Goal: Information Seeking & Learning: Learn about a topic

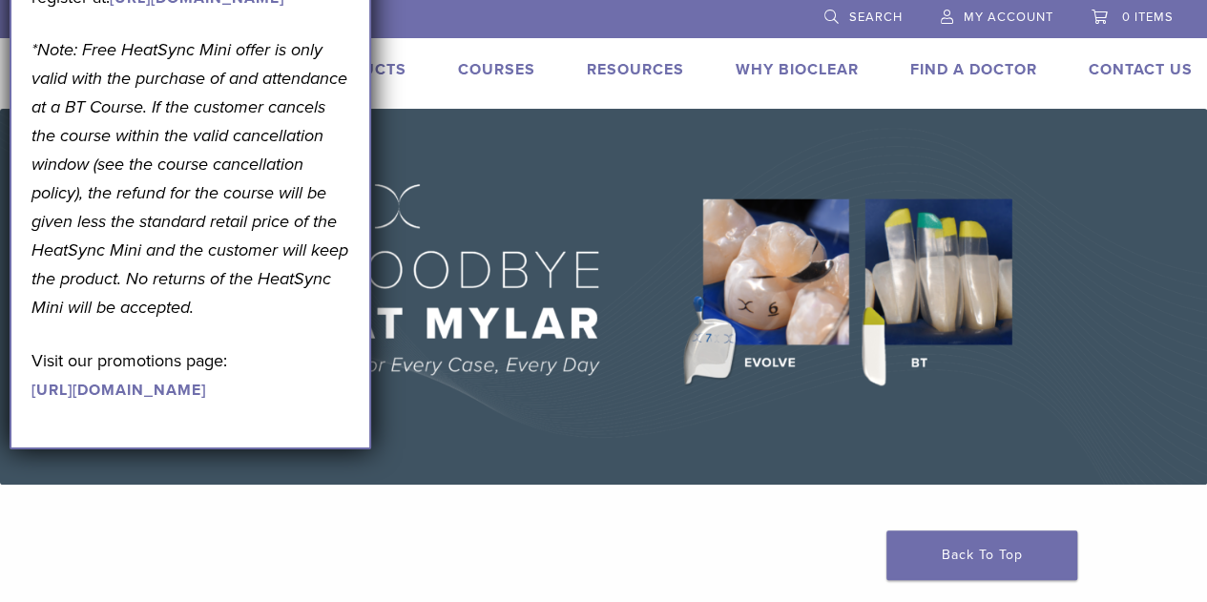
click at [407, 108] on div "US 1.855.712.5327 Search My Account 0 items Cart No products in the cart. Back …" at bounding box center [603, 54] width 1207 height 109
click at [412, 97] on div "US 1.855.712.5327 Search My Account 0 items Cart No products in the cart. Back …" at bounding box center [603, 54] width 1207 height 109
click at [438, 220] on img at bounding box center [603, 297] width 1207 height 376
click at [438, 219] on img at bounding box center [603, 297] width 1207 height 376
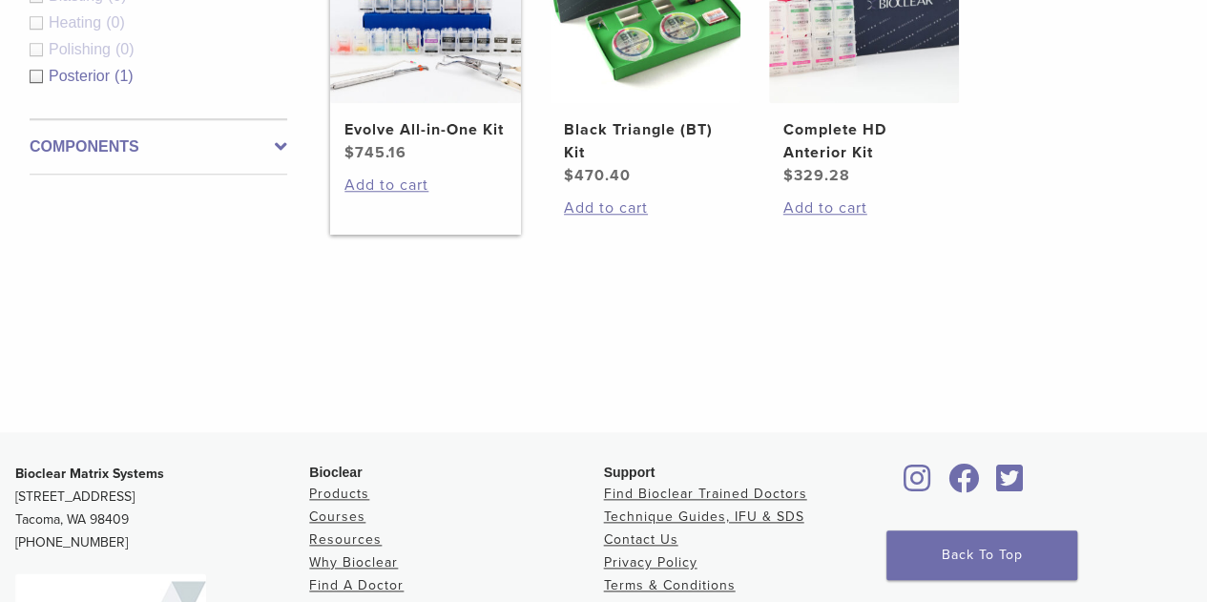
scroll to position [859, 0]
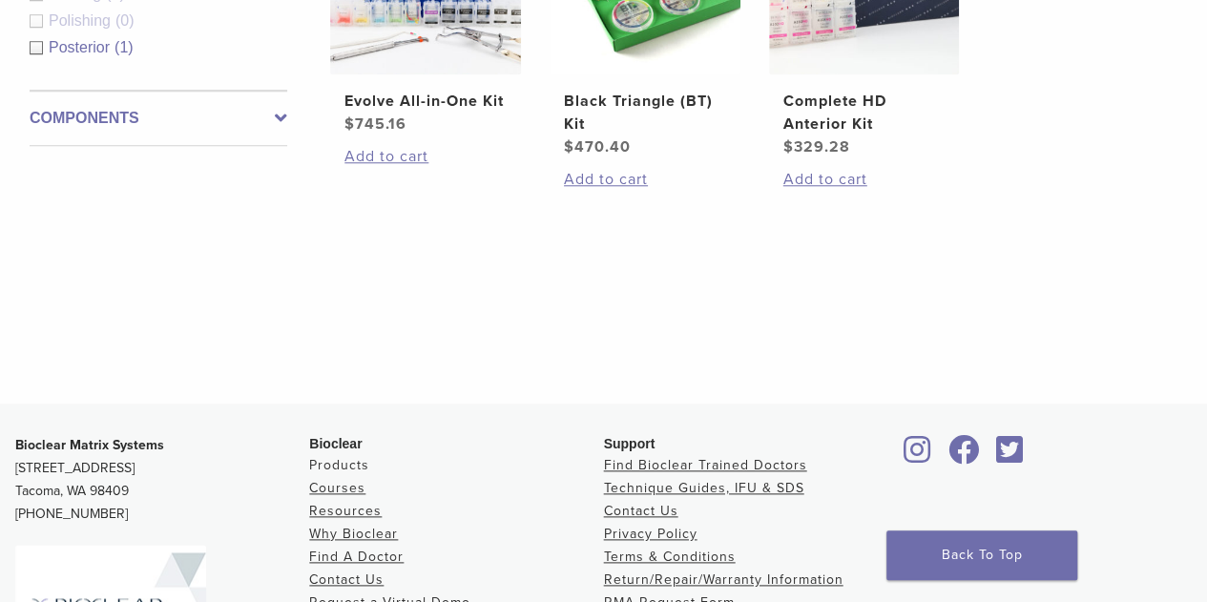
click at [325, 468] on link "Products" at bounding box center [339, 465] width 60 height 16
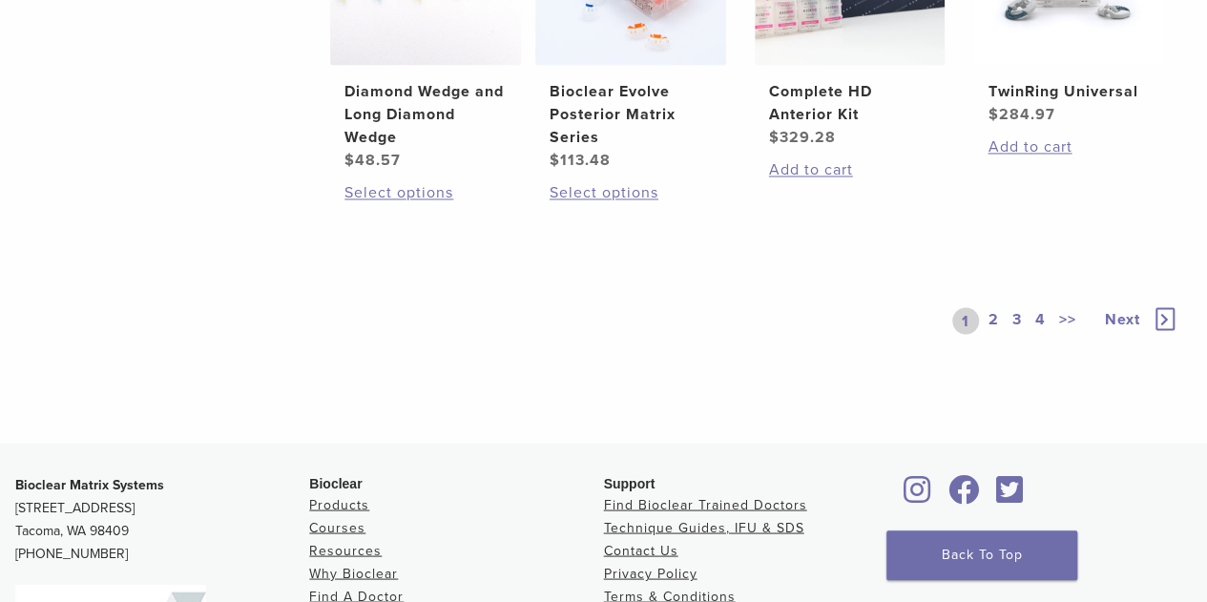
scroll to position [1813, 0]
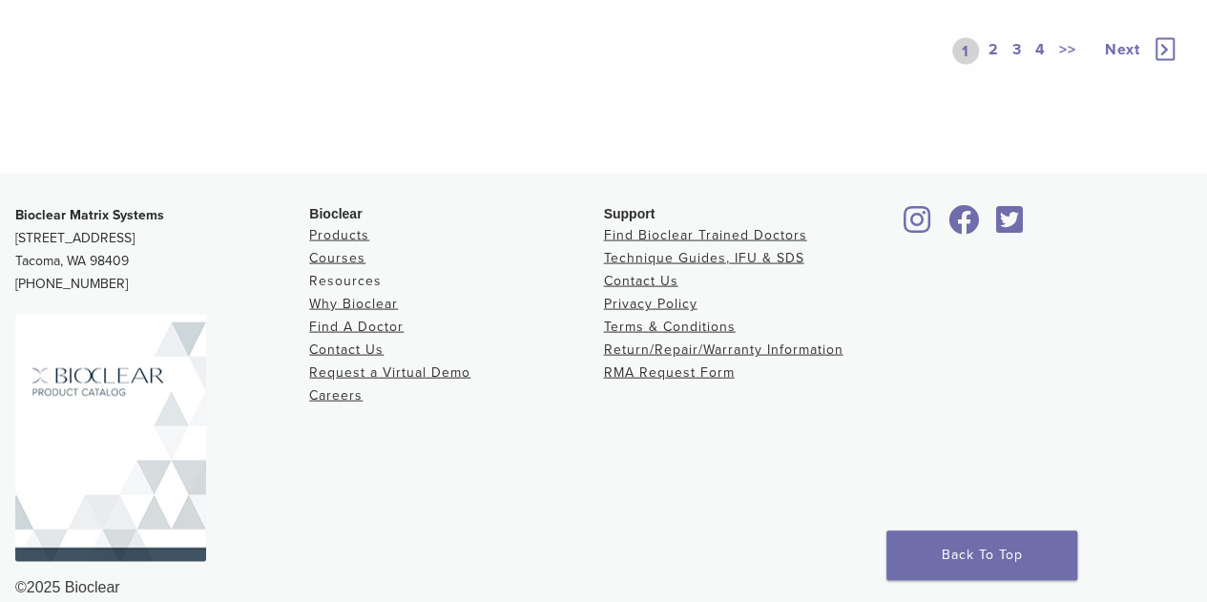
click at [334, 278] on link "Resources" at bounding box center [345, 281] width 73 height 16
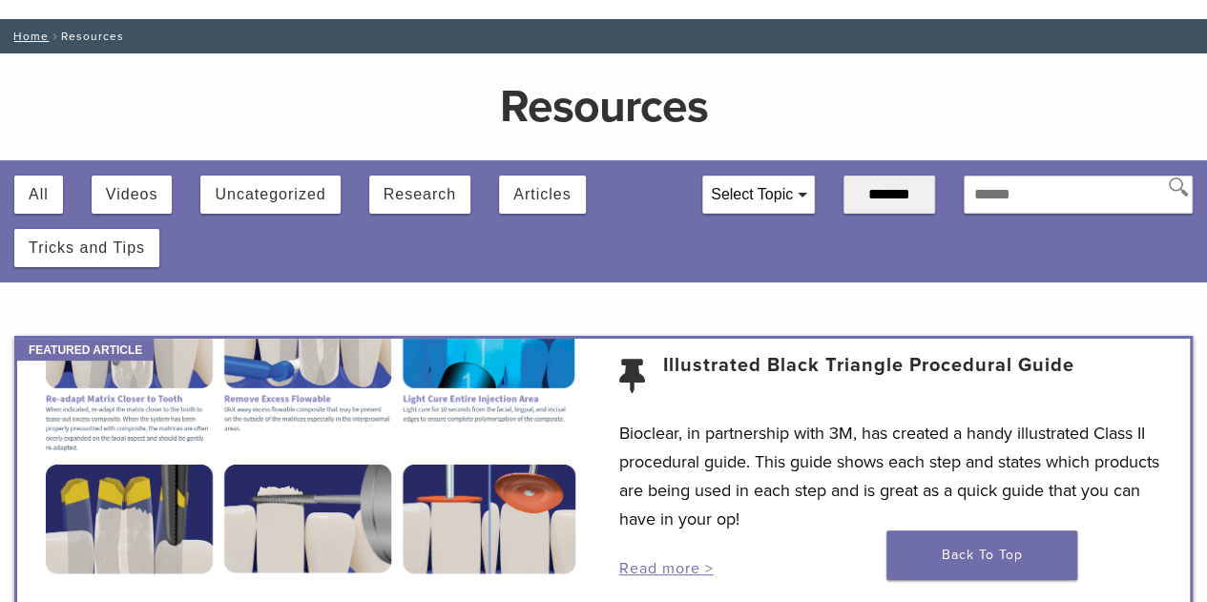
scroll to position [191, 0]
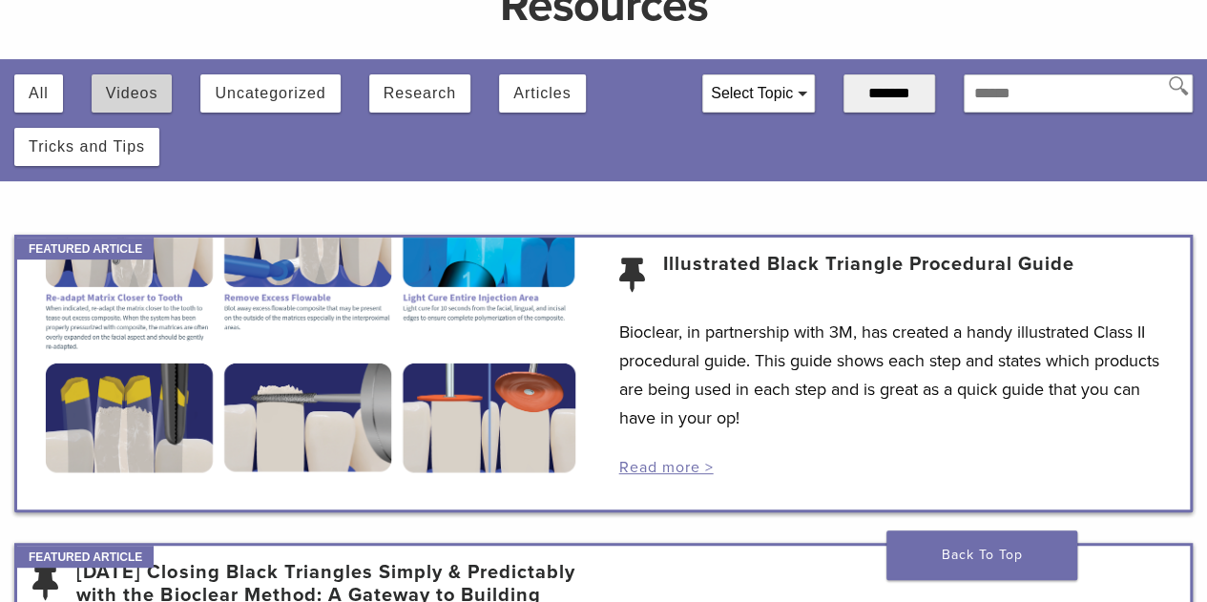
click at [131, 99] on button "Videos" at bounding box center [132, 93] width 52 height 38
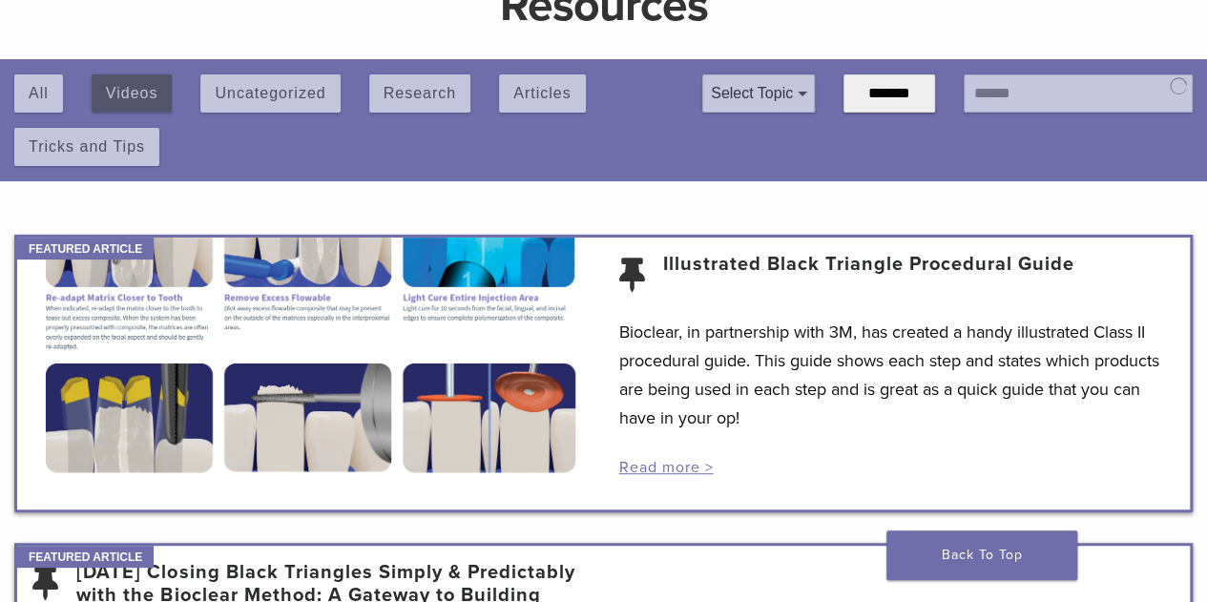
click at [132, 100] on div "All Videos Uncategorized Research Articles Tricks and Tips" at bounding box center [343, 112] width 659 height 107
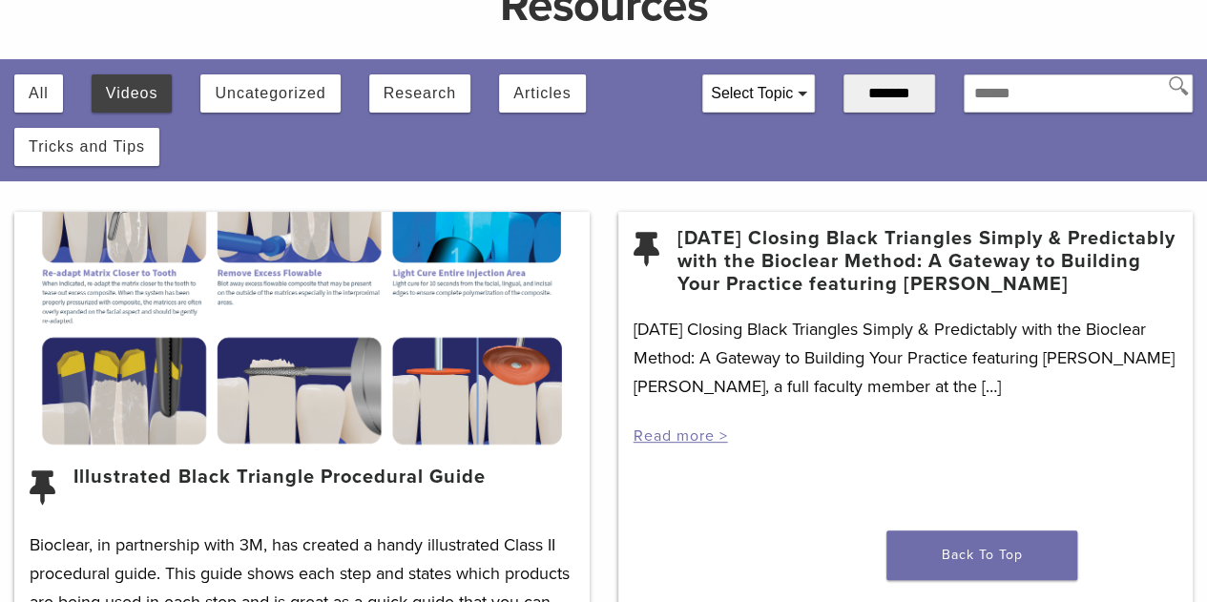
click at [158, 104] on div "Videos" at bounding box center [132, 93] width 81 height 38
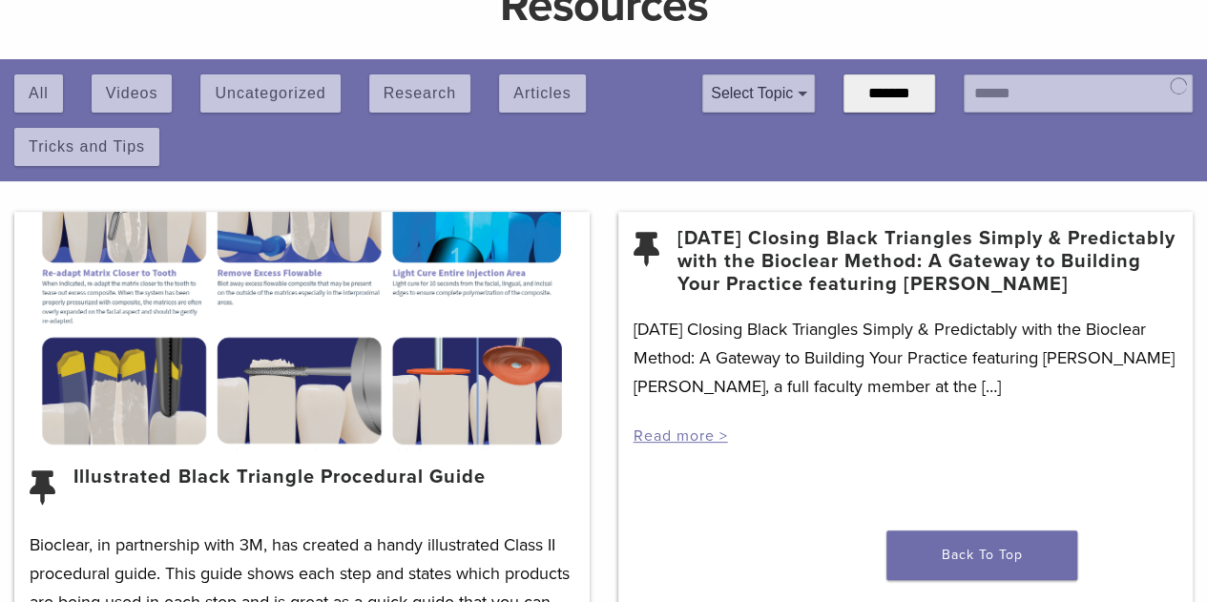
click at [158, 104] on div "All Videos Uncategorized Research Articles Tricks and Tips" at bounding box center [343, 112] width 659 height 107
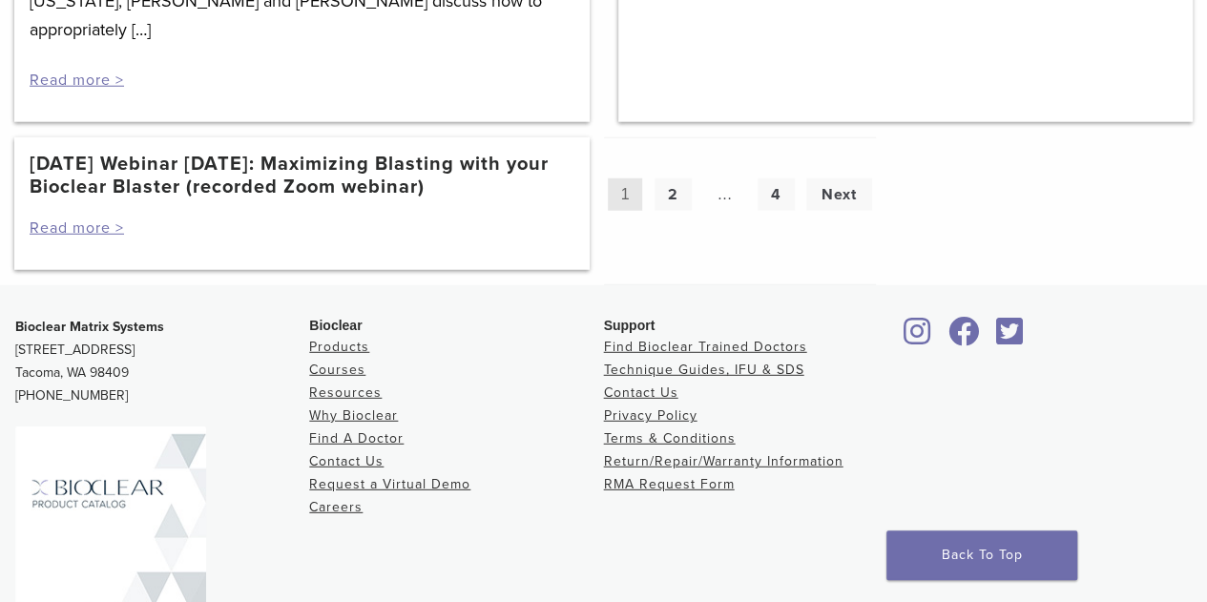
scroll to position [2568, 0]
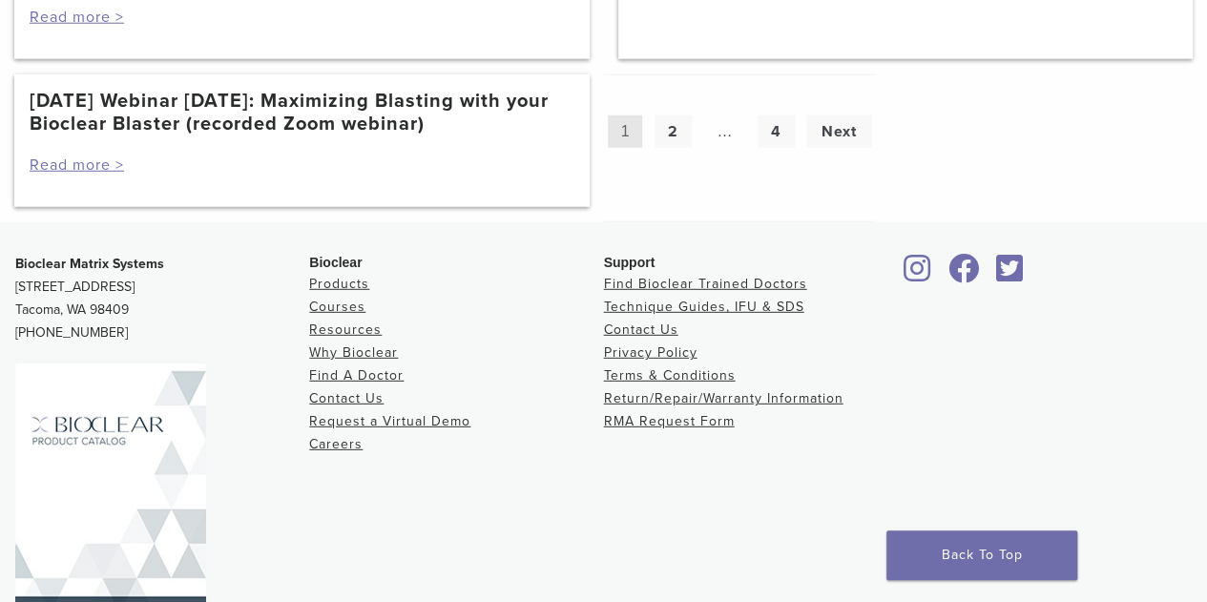
click at [489, 238] on div "Bioclear Matrix Systems 3901 South Fife Street, Suite 100 Tacoma, WA 98409 1.85…" at bounding box center [603, 451] width 1207 height 426
click at [619, 101] on nav "Posts pagination 1 2 … 4 Next" at bounding box center [740, 148] width 273 height 148
click at [618, 103] on nav "Posts pagination 1 2 … 4 Next" at bounding box center [740, 148] width 273 height 148
click at [848, 115] on link "Next" at bounding box center [839, 131] width 66 height 33
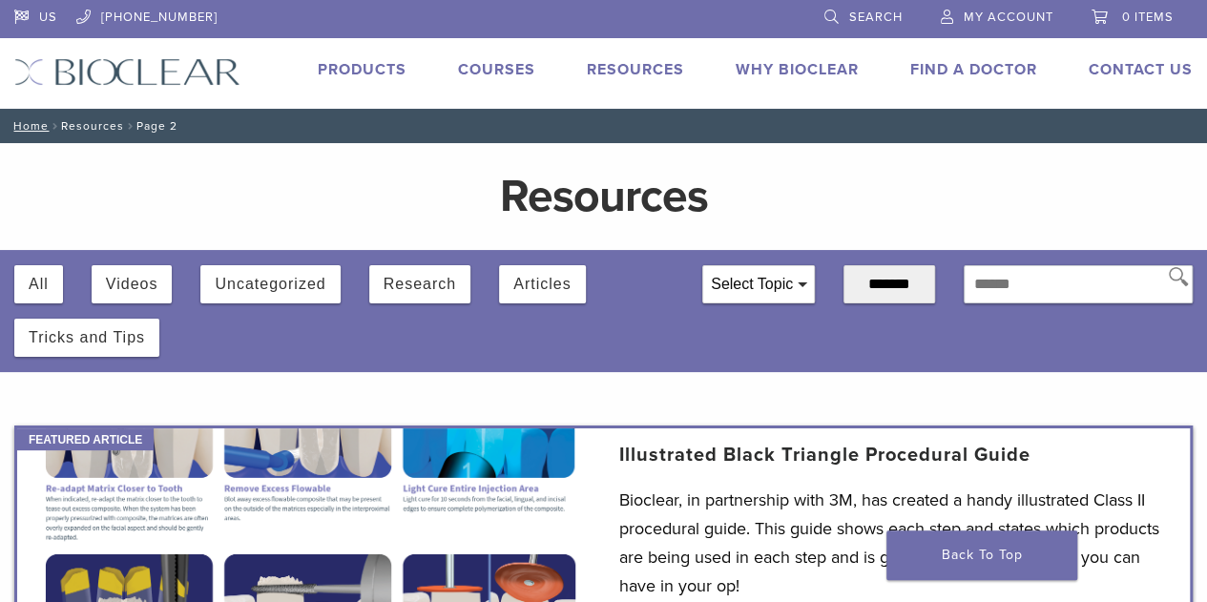
click at [55, 285] on div "All" at bounding box center [38, 284] width 49 height 38
click at [55, 286] on div "All" at bounding box center [38, 284] width 49 height 38
click at [40, 281] on button "All" at bounding box center [39, 284] width 20 height 38
click at [40, 283] on button "All" at bounding box center [39, 284] width 20 height 38
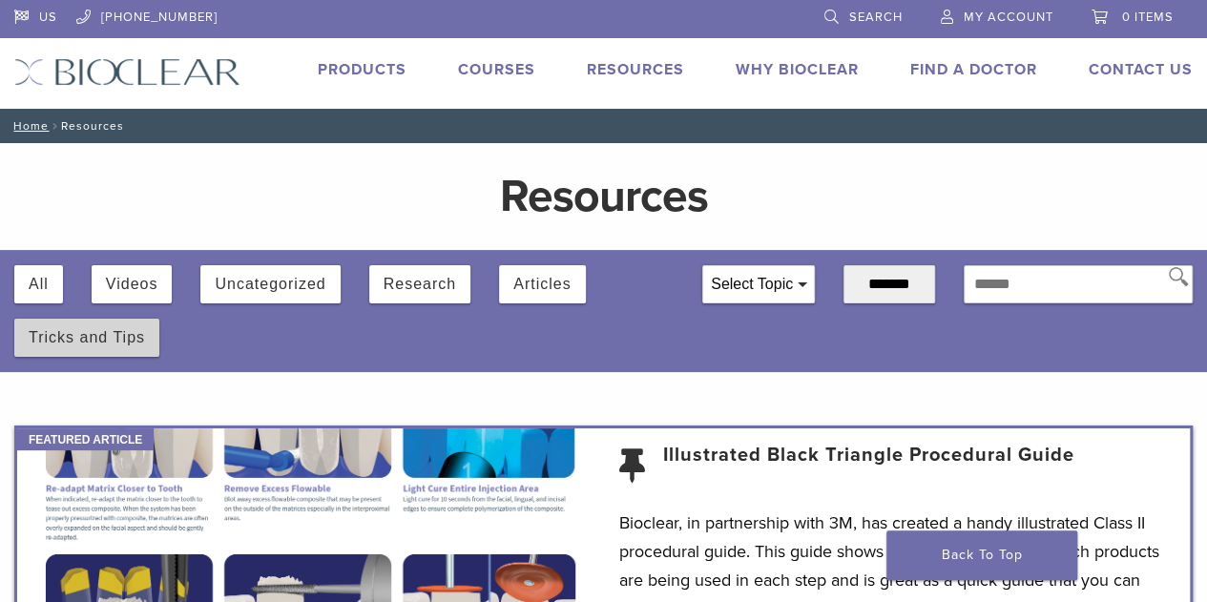
drag, startPoint x: 121, startPoint y: 293, endPoint x: 135, endPoint y: 325, distance: 35.5
click at [135, 327] on div "All Videos Uncategorized Research Articles Tricks and Tips" at bounding box center [344, 303] width 688 height 107
click at [136, 291] on button "Videos" at bounding box center [132, 284] width 52 height 38
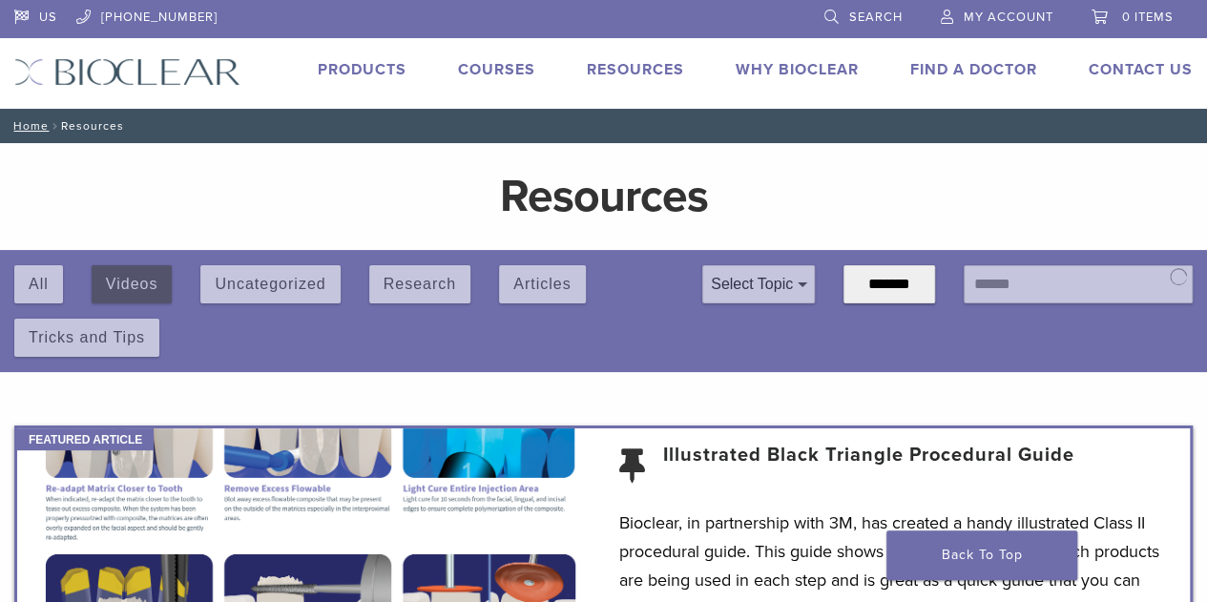
click at [140, 294] on div "All Videos Uncategorized Research Articles Tricks and Tips" at bounding box center [343, 303] width 659 height 107
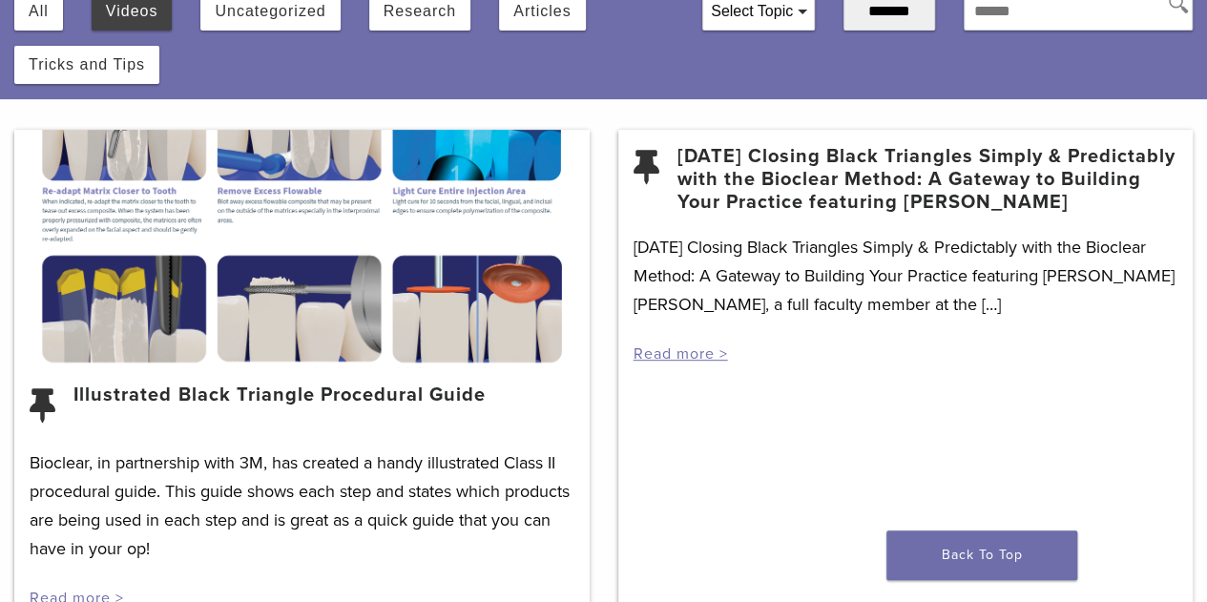
scroll to position [279, 0]
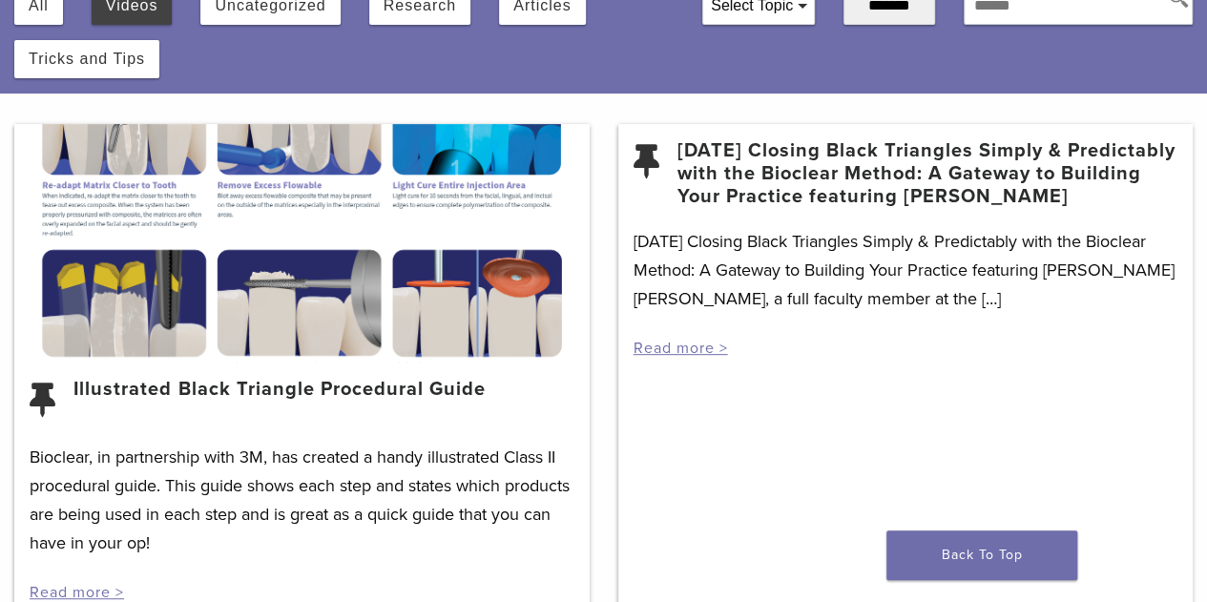
click at [663, 393] on div "3/19/2021 Closing Black Triangles Simply & Predictably with the Bioclear Method…" at bounding box center [905, 379] width 575 height 510
click at [658, 358] on link "Read more >" at bounding box center [681, 348] width 94 height 19
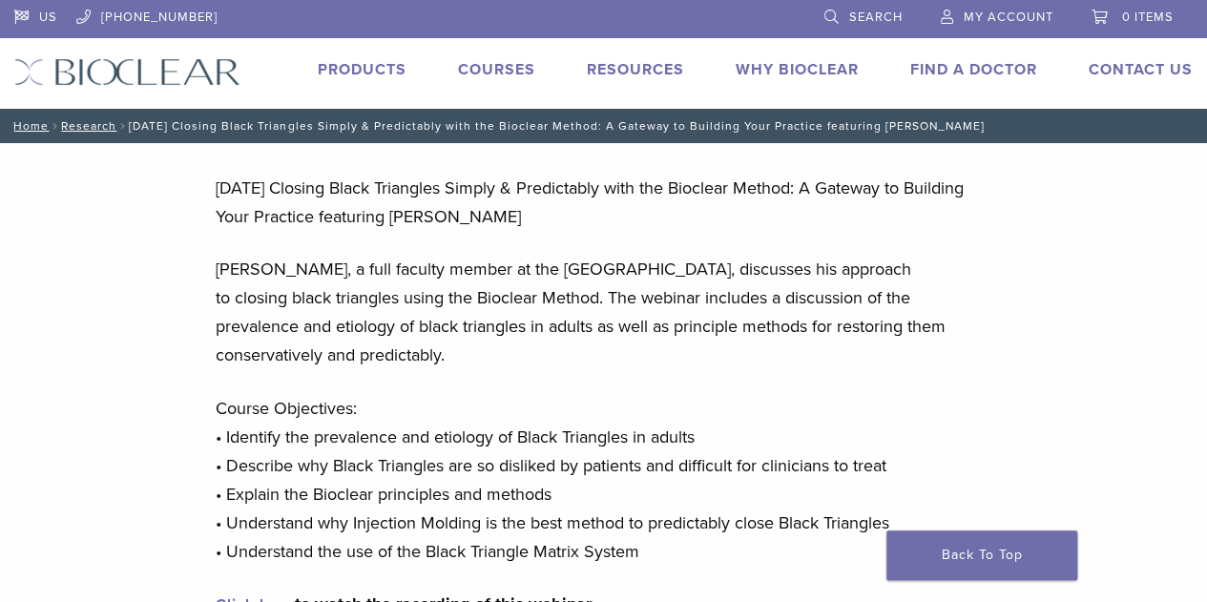
drag, startPoint x: 1200, startPoint y: 36, endPoint x: 1216, endPoint y: 215, distance: 179.1
click at [533, 30] on li at bounding box center [516, 17] width 559 height 35
click at [1149, 75] on link "Contact Us" at bounding box center [1141, 69] width 104 height 19
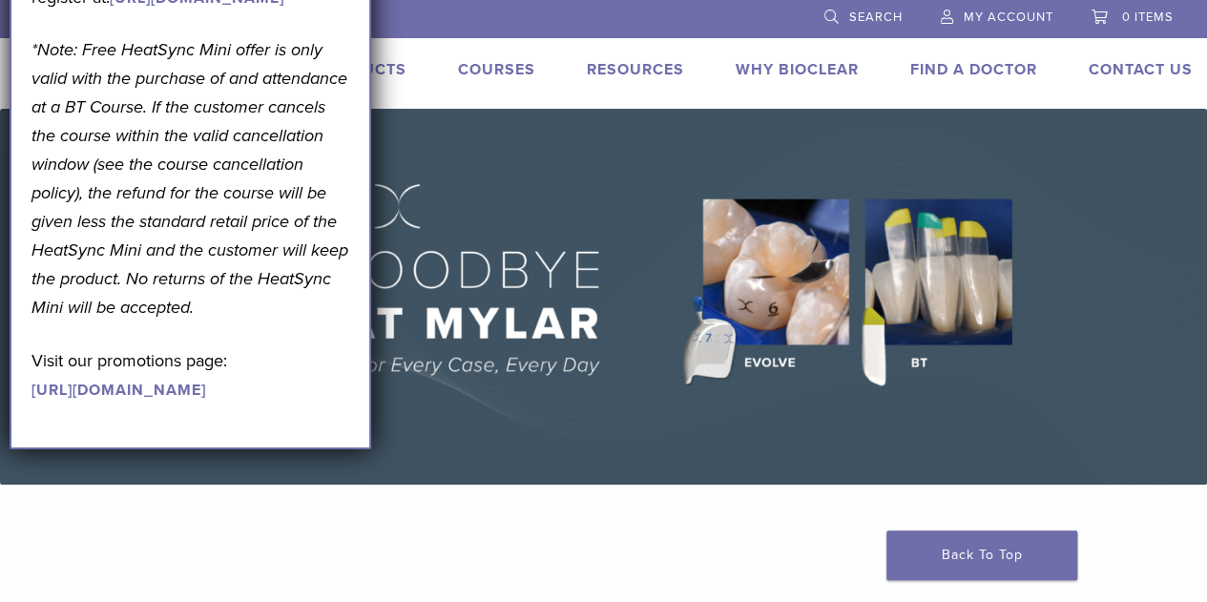
click at [653, 140] on img at bounding box center [603, 297] width 1207 height 376
click at [520, 114] on img at bounding box center [603, 297] width 1207 height 376
click at [469, 98] on div "US 1.855.712.5327 Search My Account 0 items Cart No products in the cart. Back …" at bounding box center [603, 54] width 1207 height 109
